Goal: Transaction & Acquisition: Purchase product/service

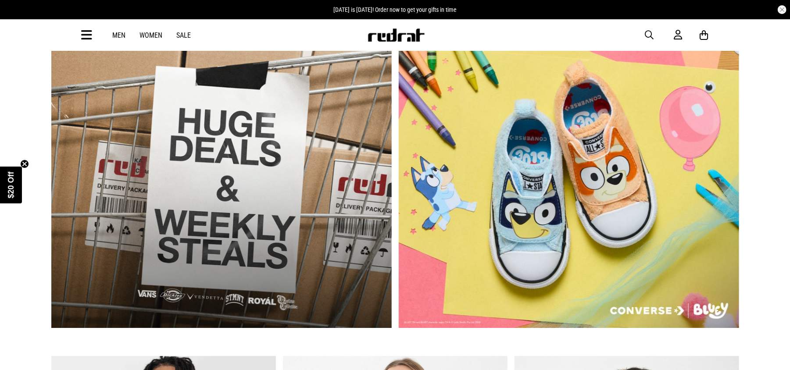
scroll to position [475, 0]
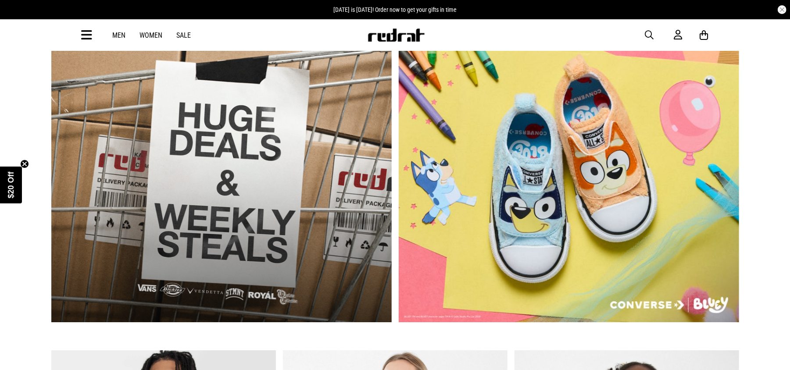
click at [257, 237] on link "1 / 2" at bounding box center [221, 182] width 340 height 282
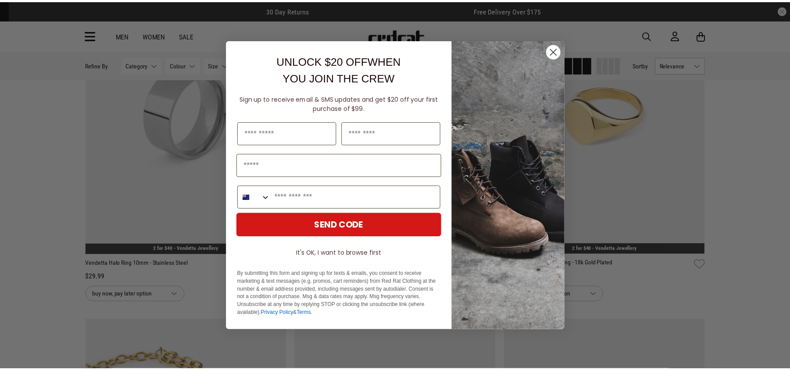
scroll to position [905, 0]
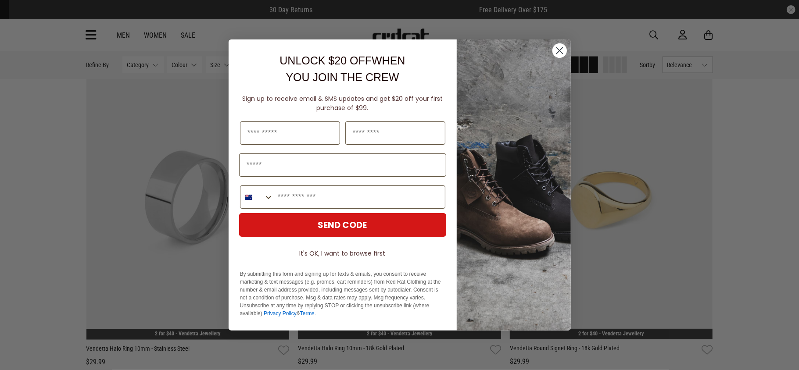
click at [557, 50] on circle "Close dialog" at bounding box center [559, 50] width 14 height 14
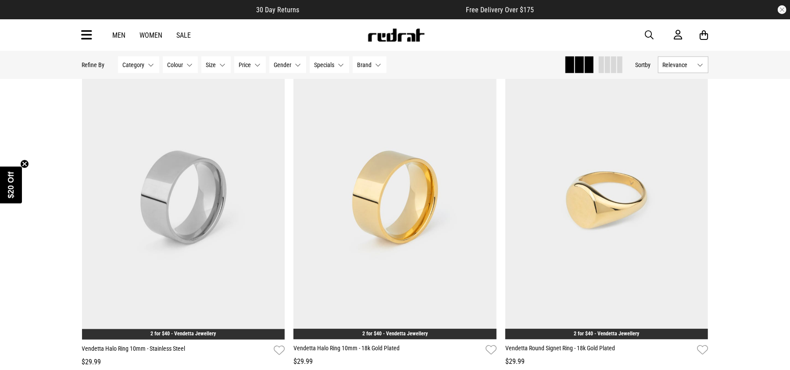
click at [180, 31] on link "Sale" at bounding box center [184, 35] width 14 height 8
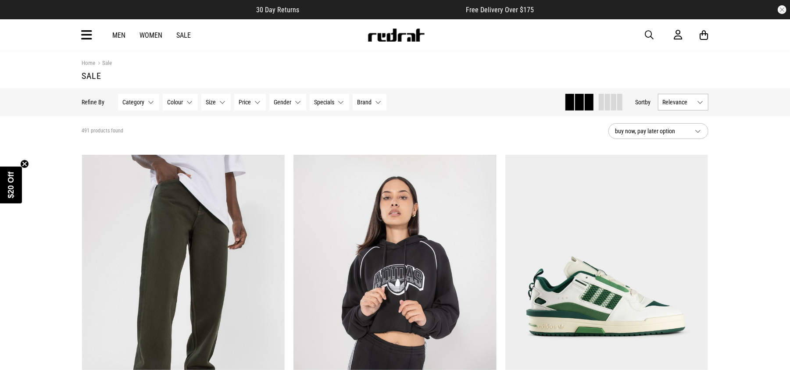
click at [148, 103] on button "Category None selected" at bounding box center [138, 102] width 41 height 17
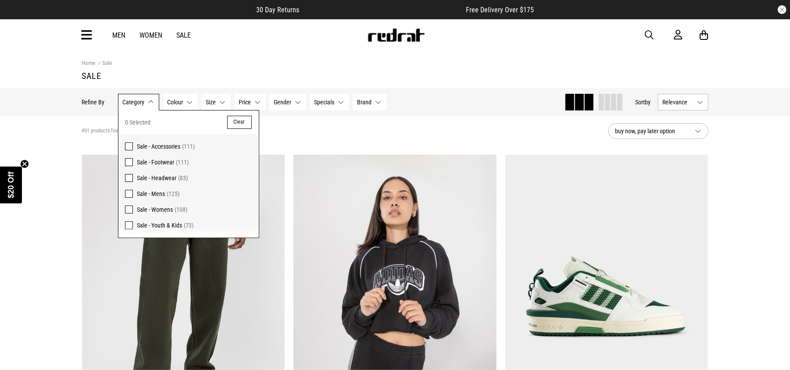
click at [125, 162] on span at bounding box center [129, 162] width 8 height 8
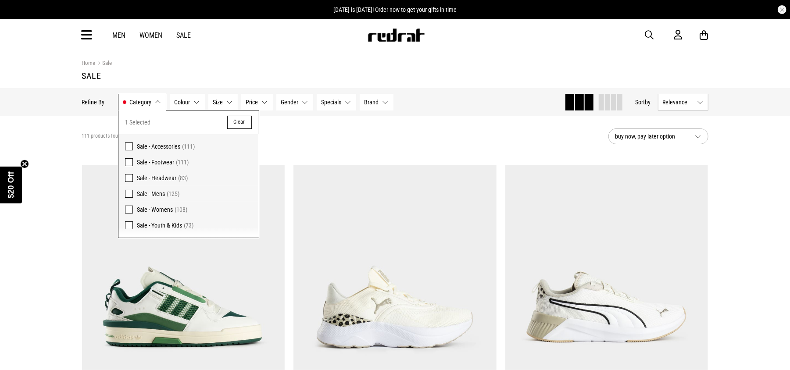
click at [304, 103] on button "Gender None selected" at bounding box center [294, 102] width 37 height 17
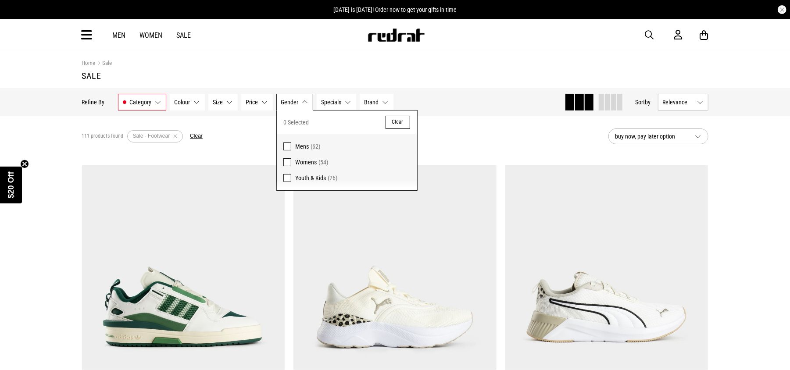
click at [286, 146] on span at bounding box center [287, 147] width 8 height 8
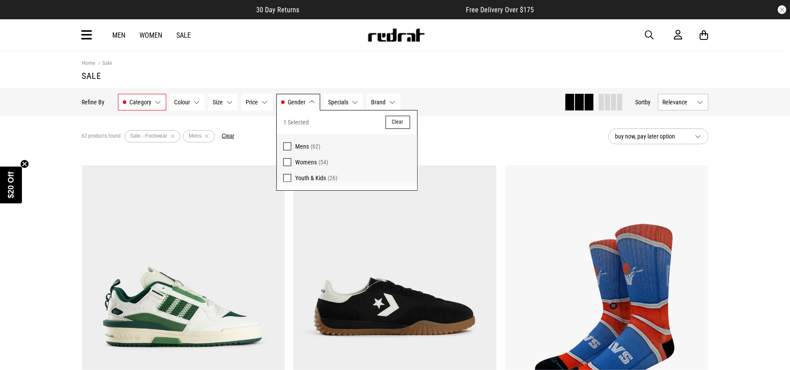
click at [485, 124] on div "62 products found Active Filters Sale - Footwear Mens Clear" at bounding box center [341, 136] width 519 height 26
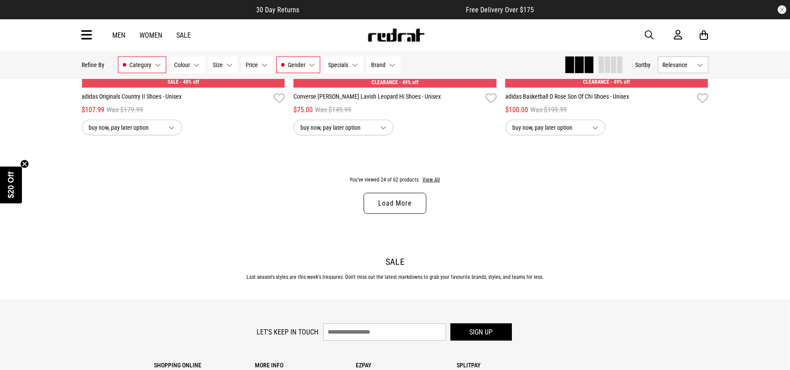
scroll to position [2809, 0]
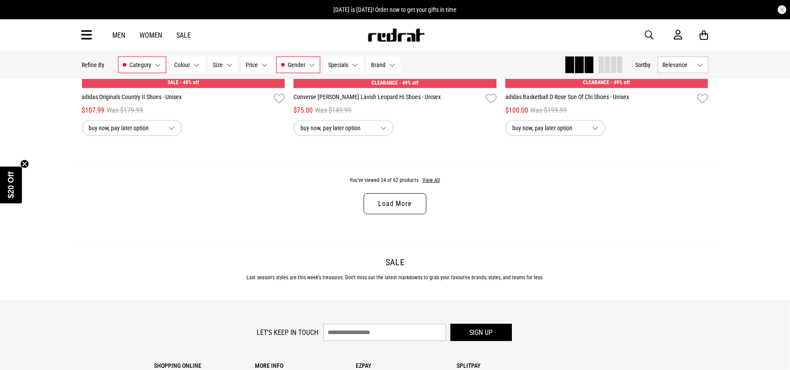
click at [407, 211] on link "Load More" at bounding box center [395, 203] width 62 height 21
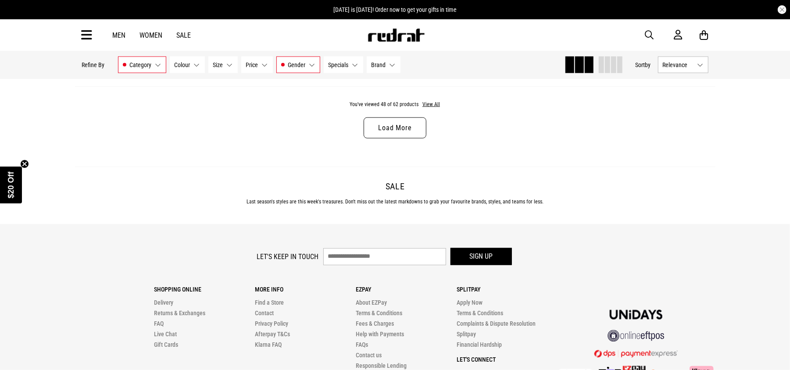
scroll to position [5686, 0]
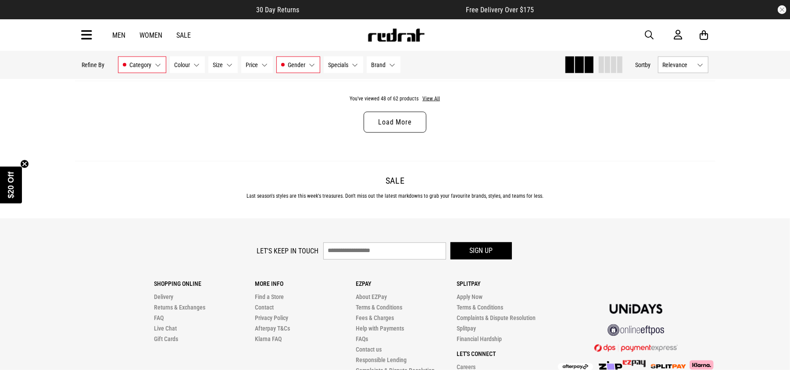
click at [382, 133] on link "Load More" at bounding box center [395, 122] width 62 height 21
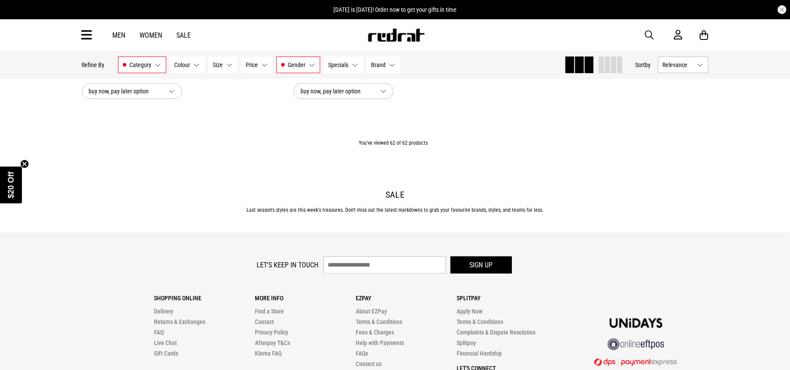
scroll to position [7390, 0]
